Goal: Navigation & Orientation: Find specific page/section

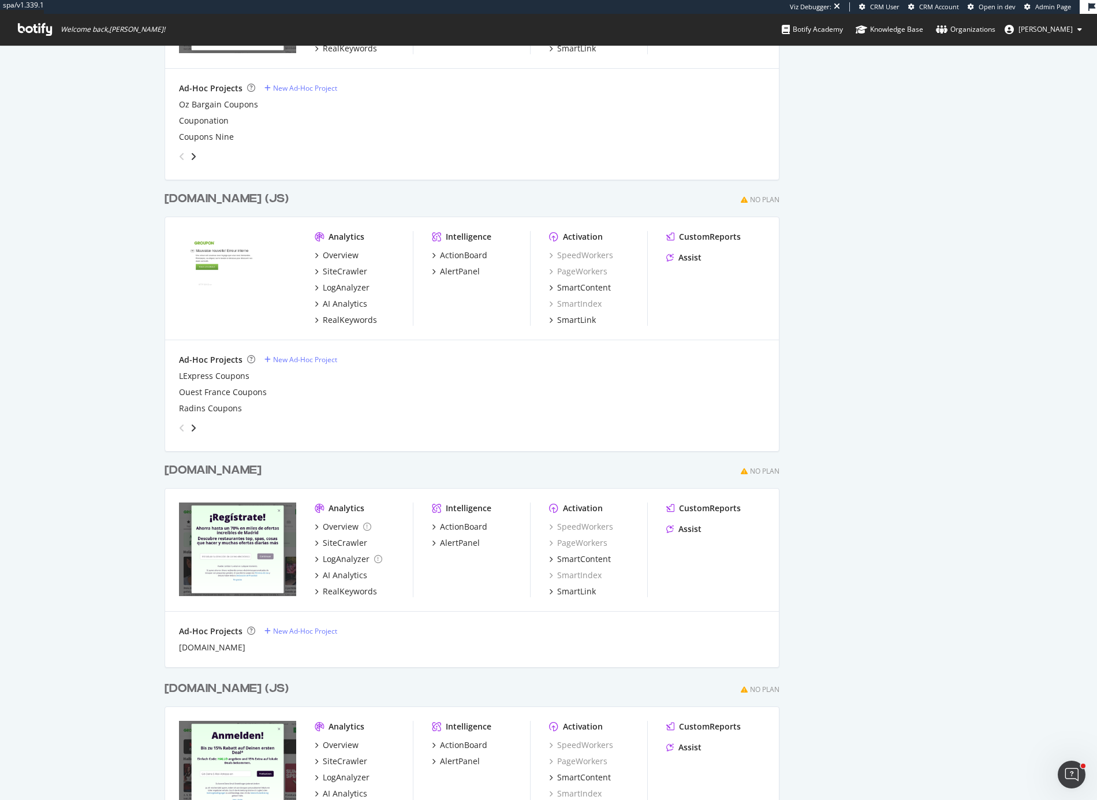
scroll to position [997, 0]
click at [329, 254] on div "Overview" at bounding box center [341, 254] width 36 height 12
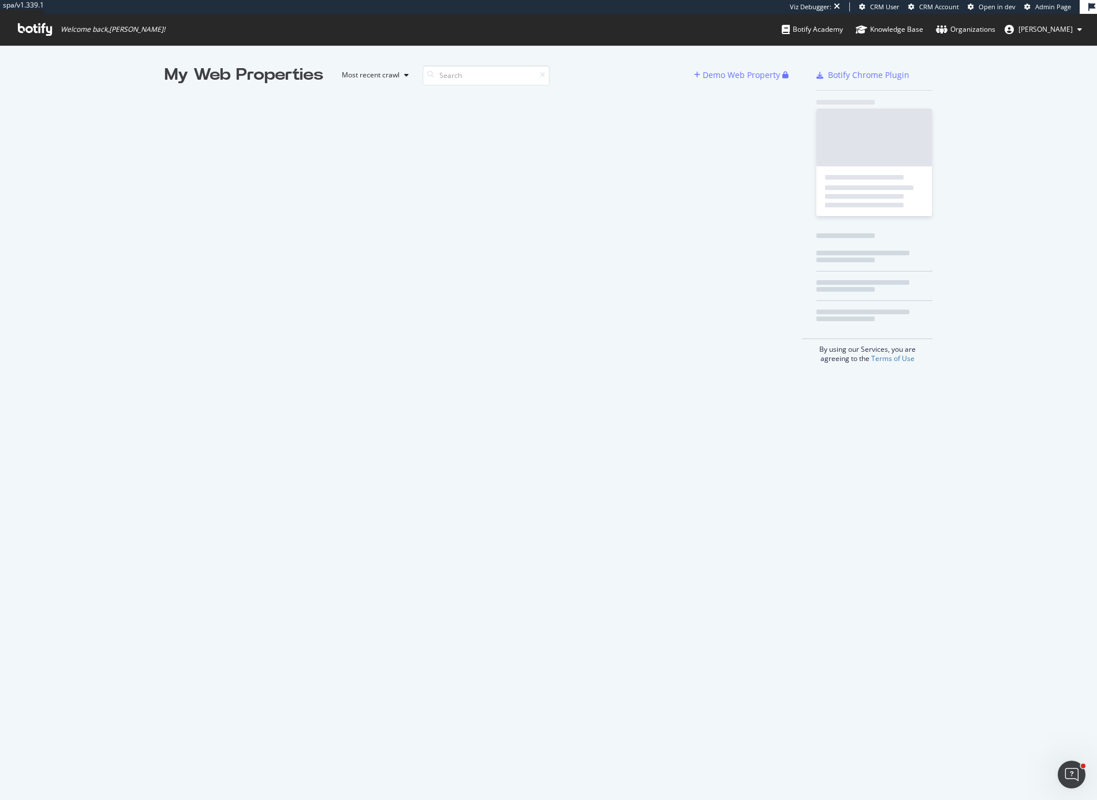
scroll to position [790, 1078]
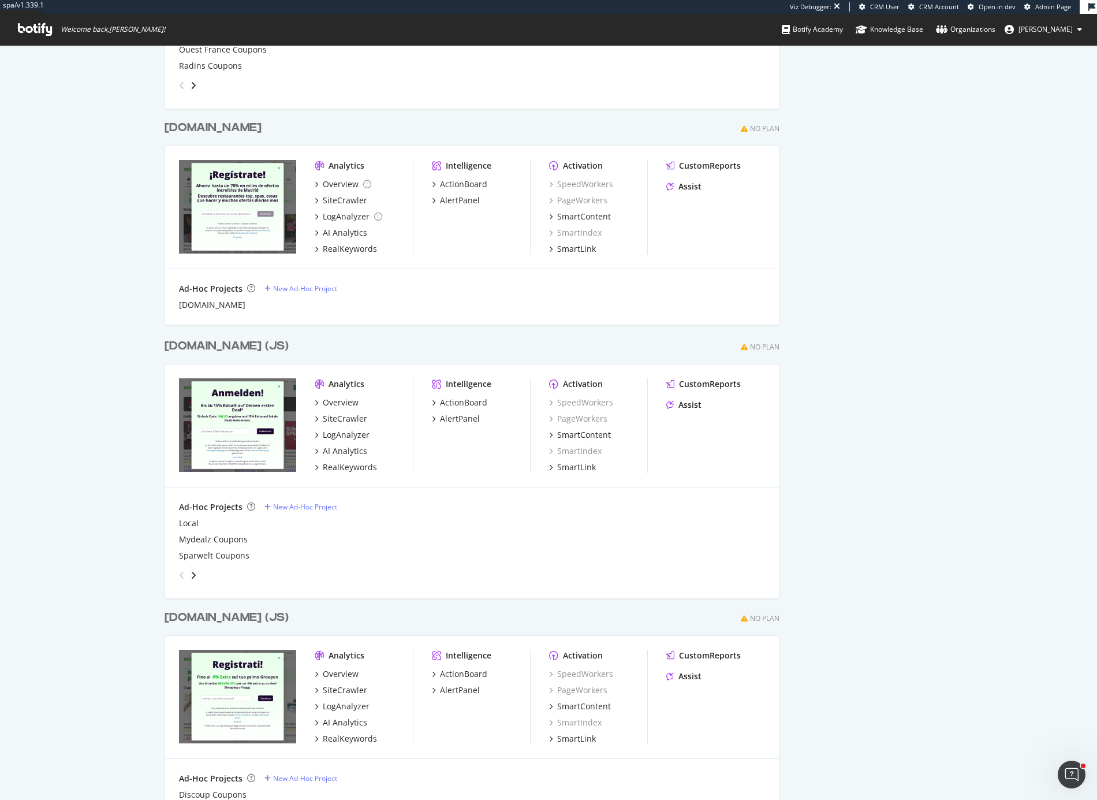
scroll to position [1695, 0]
